Goal: Find contact information: Find contact information

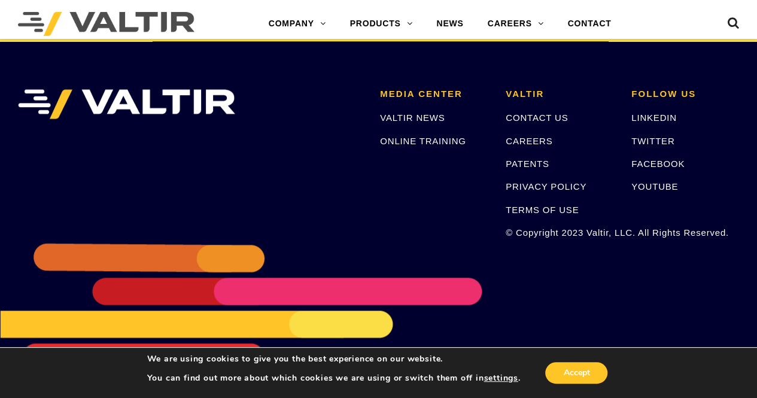
scroll to position [2568, 0]
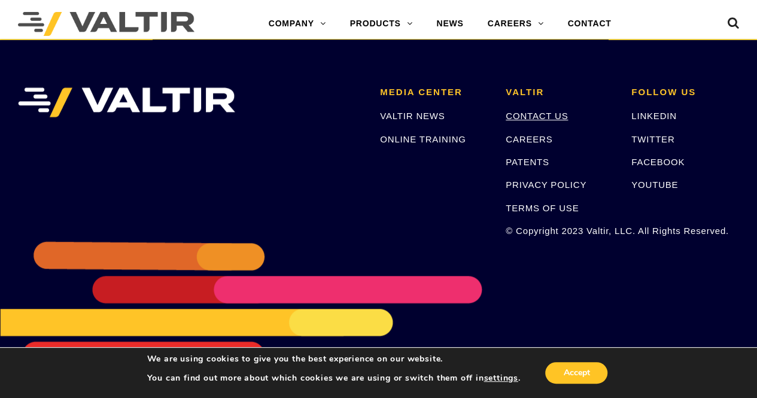
click at [525, 117] on link "CONTACT US" at bounding box center [537, 116] width 62 height 10
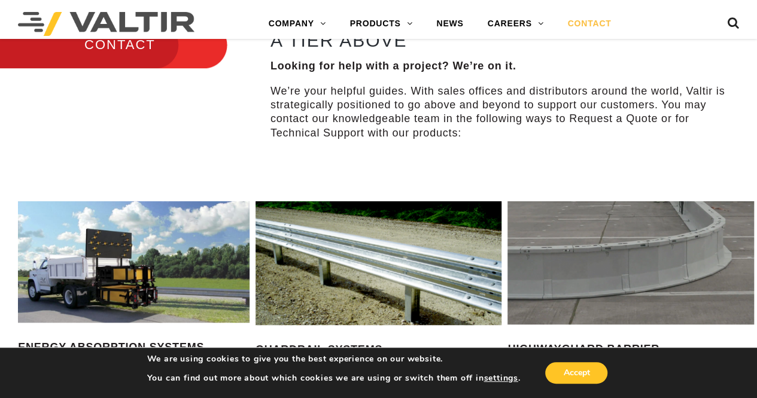
scroll to position [407, 0]
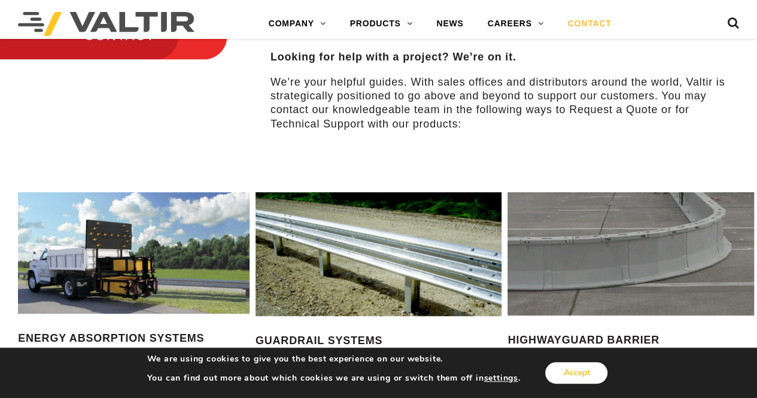
click at [579, 372] on button "Accept" at bounding box center [576, 373] width 62 height 22
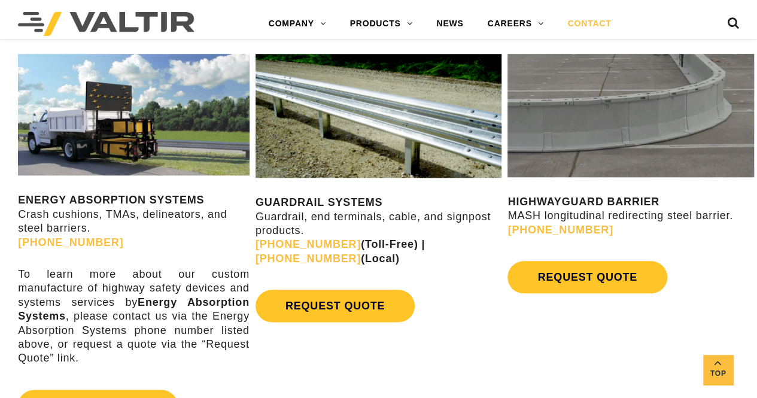
scroll to position [598, 0]
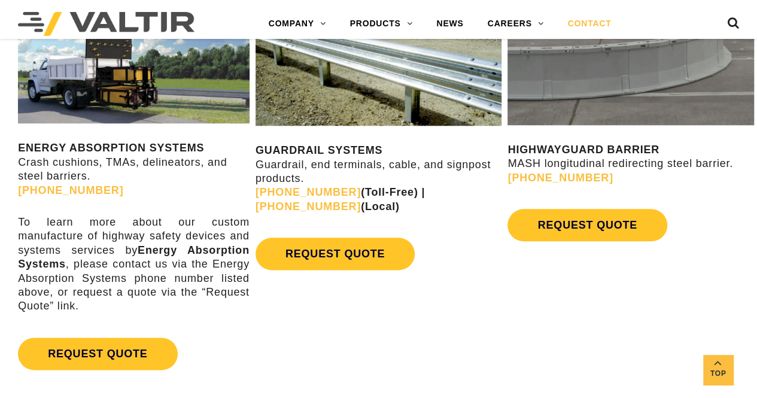
drag, startPoint x: 756, startPoint y: 141, endPoint x: 752, endPoint y: 161, distance: 20.8
click at [752, 161] on div "HIGHWAYGUARD BARRIER MASH longitudinal redirecting steel barrier. [PHONE_NUMBER…" at bounding box center [630, 128] width 252 height 274
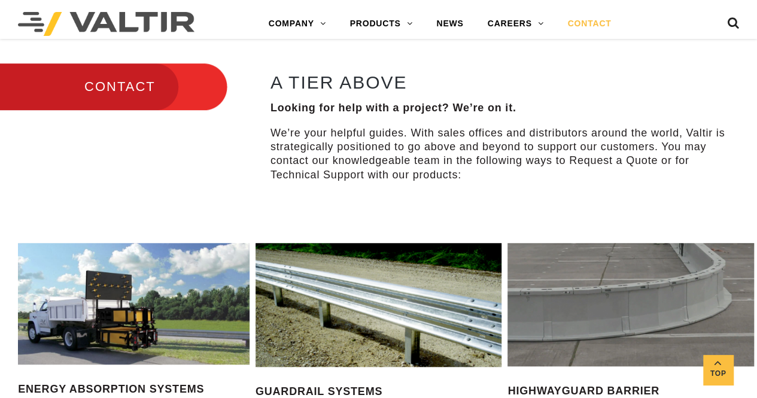
scroll to position [0, 0]
